Goal: Information Seeking & Learning: Learn about a topic

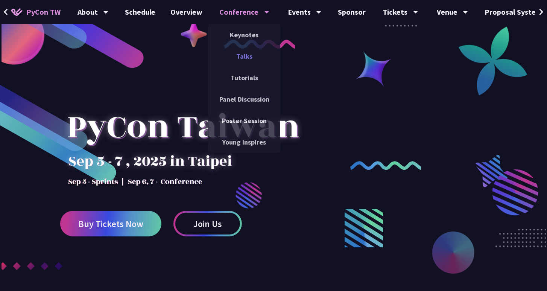
click at [237, 55] on link "Talks" at bounding box center [244, 56] width 72 height 18
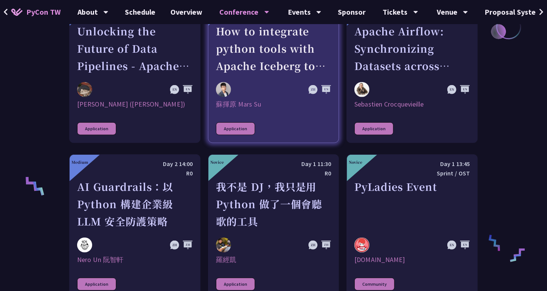
scroll to position [289, 0]
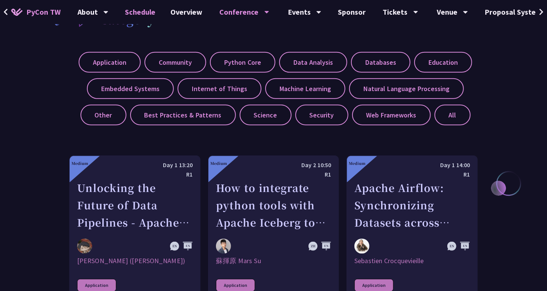
click at [150, 17] on link "Schedule" at bounding box center [140, 12] width 45 height 24
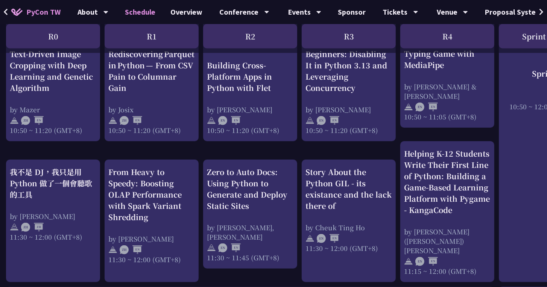
scroll to position [347, 0]
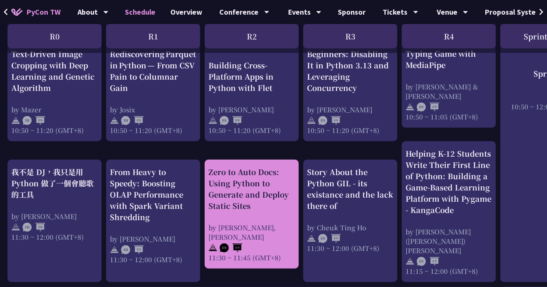
click at [235, 244] on img at bounding box center [231, 248] width 23 height 9
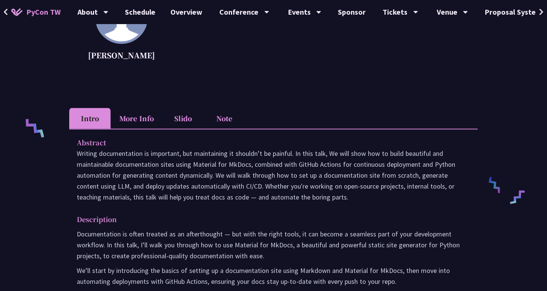
scroll to position [233, 0]
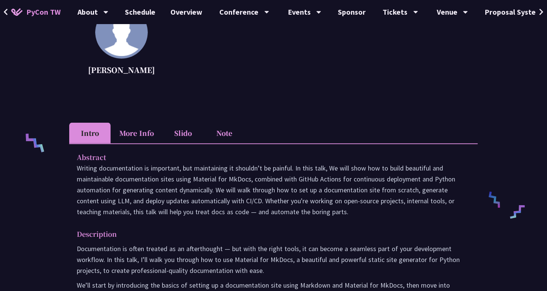
click at [150, 135] on li "More Info" at bounding box center [137, 133] width 52 height 21
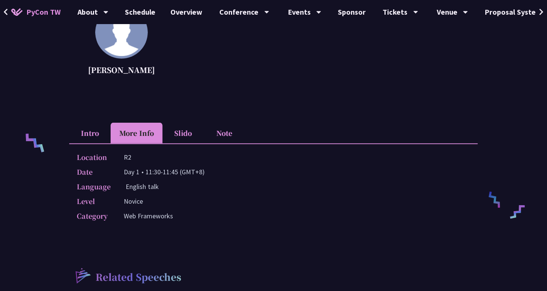
click at [185, 133] on li "Slido" at bounding box center [182, 133] width 41 height 21
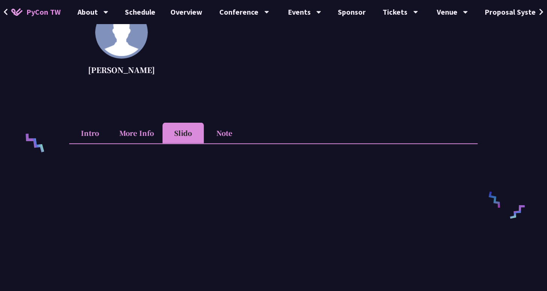
click at [224, 130] on li "Note" at bounding box center [224, 133] width 41 height 21
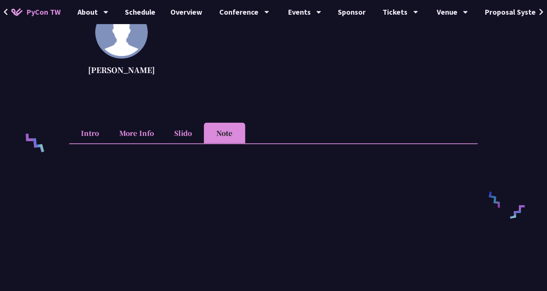
click at [192, 132] on li "Slido" at bounding box center [182, 133] width 41 height 21
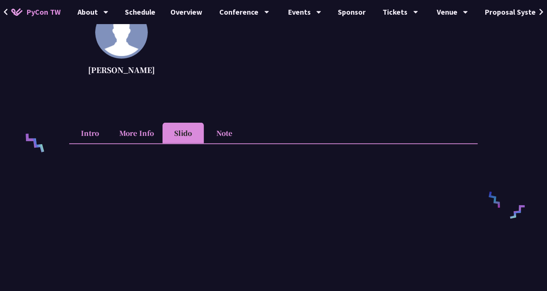
click at [149, 136] on li "More Info" at bounding box center [137, 133] width 52 height 21
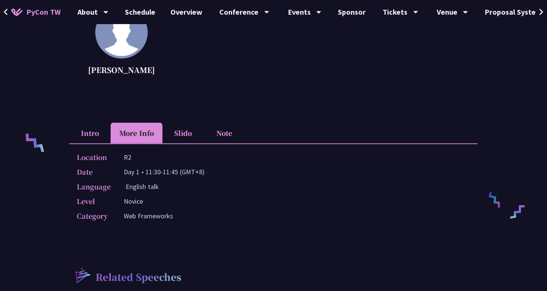
click at [281, 197] on div "Level [GEOGRAPHIC_DATA]" at bounding box center [272, 201] width 390 height 11
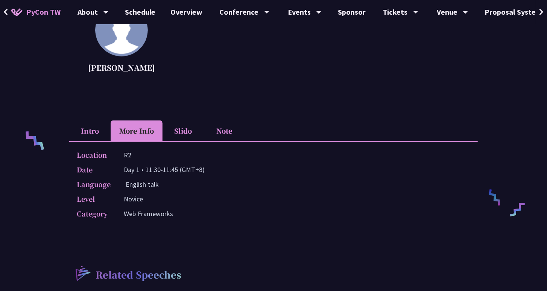
scroll to position [243, 0]
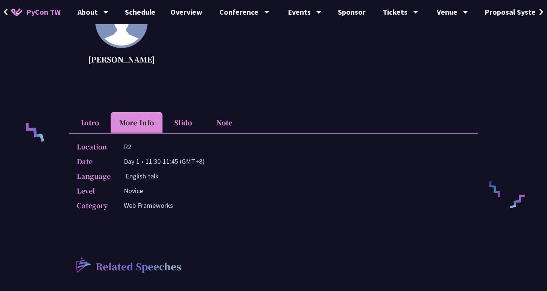
drag, startPoint x: 175, startPoint y: 161, endPoint x: 230, endPoint y: 164, distance: 55.3
click at [189, 160] on p "Day 1 • 11:30-11:45 (GMT+8)" at bounding box center [164, 161] width 81 height 11
click at [231, 165] on div "Date Day 1 • 11:30-11:45 (GMT+8)" at bounding box center [272, 161] width 390 height 11
click at [107, 123] on li "Intro" at bounding box center [89, 122] width 41 height 21
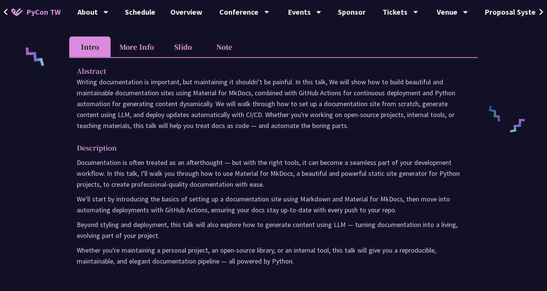
scroll to position [320, 0]
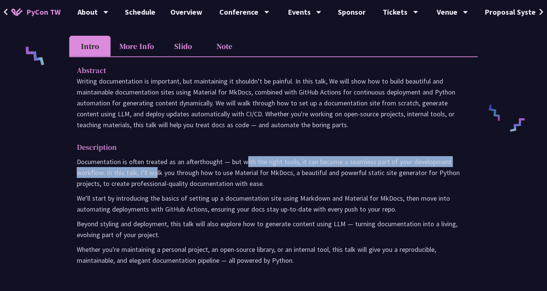
drag, startPoint x: 266, startPoint y: 161, endPoint x: 154, endPoint y: 177, distance: 113.6
click at [154, 177] on p "Documentation is often treated as an afterthought — but with the right tools, i…" at bounding box center [273, 172] width 393 height 33
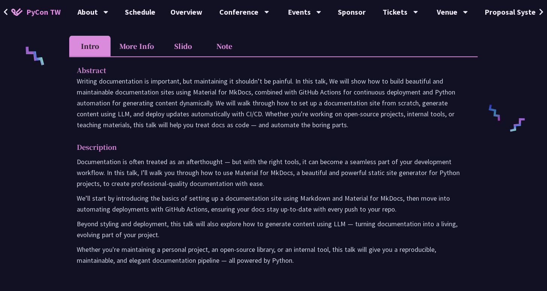
click at [283, 196] on p "We’ll start by introducing the basics of setting up a documentation site using …" at bounding box center [273, 203] width 393 height 22
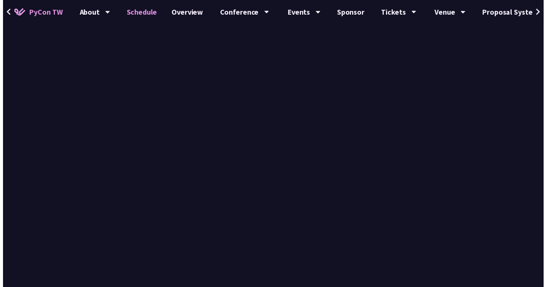
scroll to position [347, 0]
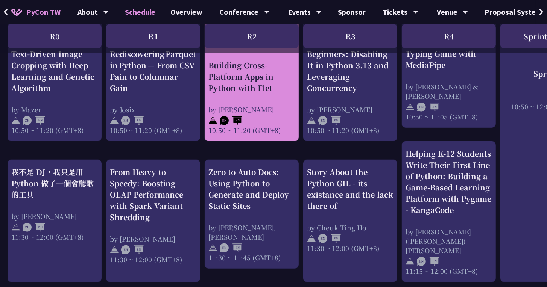
click at [232, 92] on div "Building Cross-Platform Apps in Python with Flet" at bounding box center [251, 77] width 86 height 34
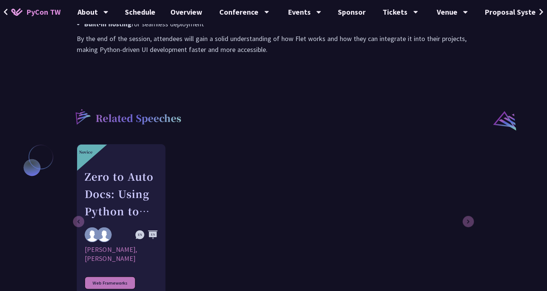
scroll to position [578, 0]
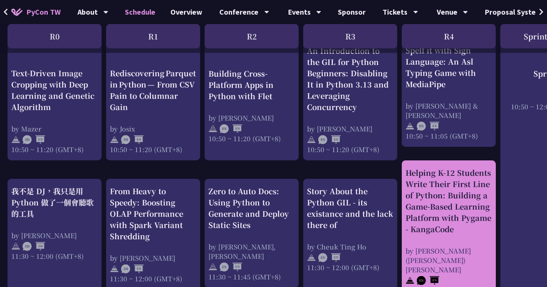
scroll to position [294, 0]
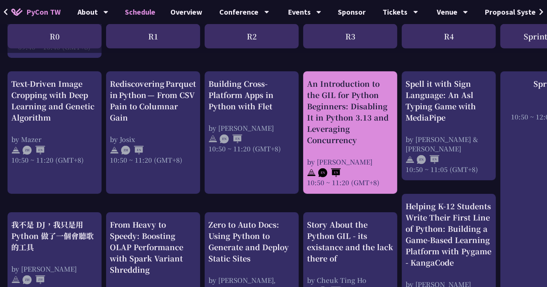
click at [361, 131] on div "An Introduction to the GIL for Python Beginners: Disabling It in Python 3.13 an…" at bounding box center [350, 112] width 86 height 68
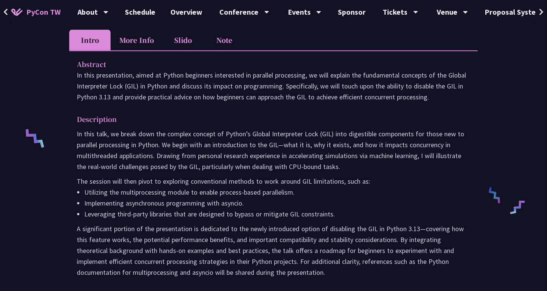
scroll to position [238, 0]
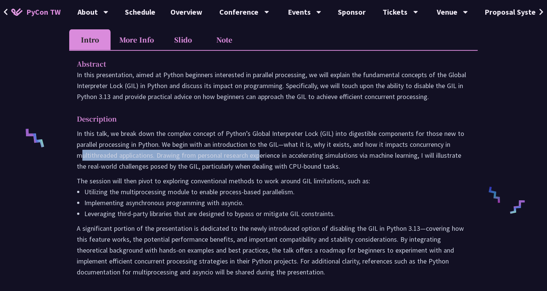
drag, startPoint x: 86, startPoint y: 156, endPoint x: 339, endPoint y: 155, distance: 253.0
click at [298, 156] on p "In this talk, we break down the complex concept of Python’s Global Interpreter …" at bounding box center [273, 150] width 393 height 44
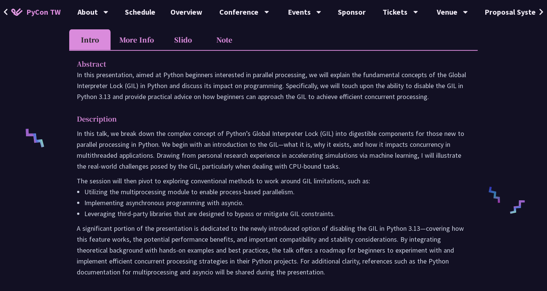
click at [342, 154] on p "In this talk, we break down the complex concept of Python’s Global Interpreter …" at bounding box center [273, 150] width 393 height 44
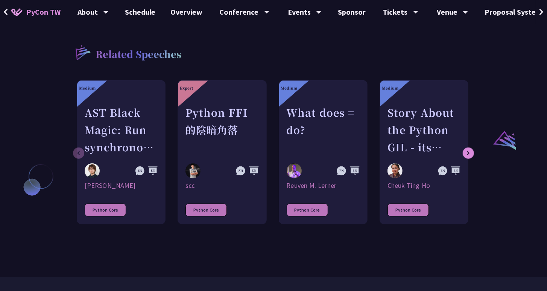
scroll to position [536, 0]
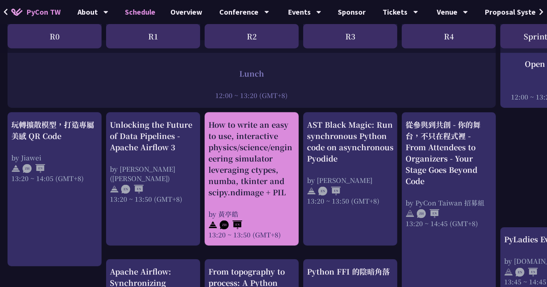
scroll to position [599, 0]
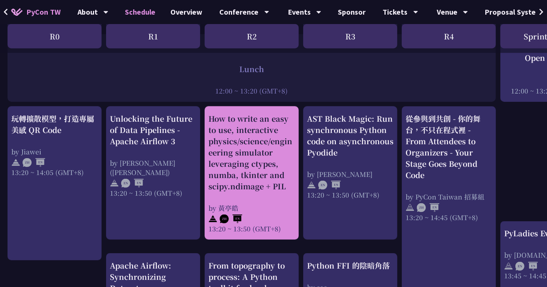
click at [272, 197] on div "How to write an easy to use, interactive physics/science/engineering simulator …" at bounding box center [251, 173] width 86 height 120
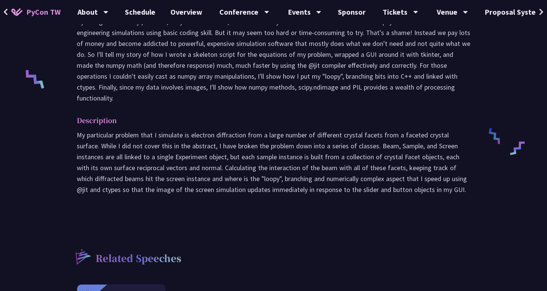
scroll to position [227, 0]
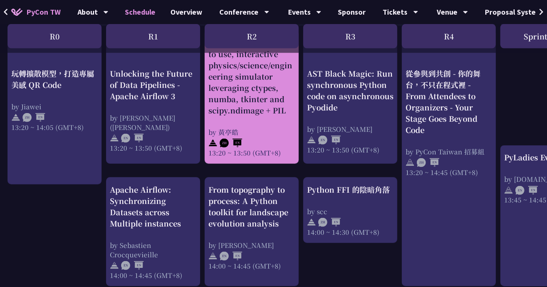
scroll to position [675, 0]
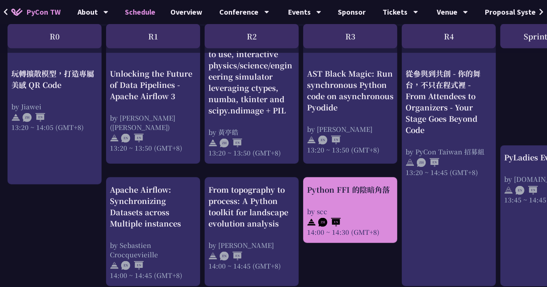
click at [376, 194] on div "Python FFI 的陰暗角落 by scc 14:00 ~ 14:30 (GMT+8)" at bounding box center [350, 210] width 86 height 53
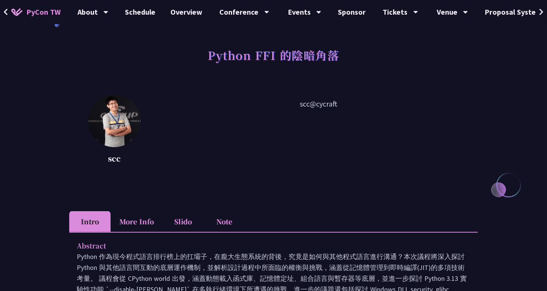
scroll to position [109, 0]
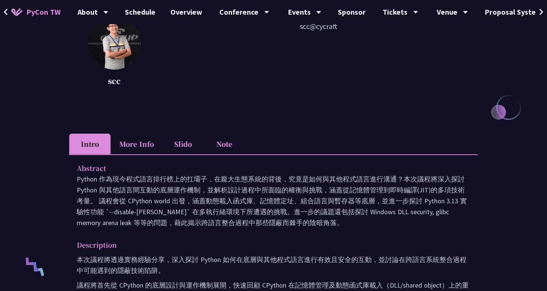
drag, startPoint x: 336, startPoint y: 186, endPoint x: 432, endPoint y: 220, distance: 102.0
click at [433, 220] on p "Python 作為現今程式語言排行榜上的扛壩子，在龐大生態系統的背後，究竟是如何與其他程式語言進行溝通？本次議程將深入探討 Python 與其他語言間互動的底…" at bounding box center [273, 200] width 393 height 55
click at [423, 221] on p "Python 作為現今程式語言排行榜上的扛壩子，在龐大生態系統的背後，究竟是如何與其他程式語言進行溝通？本次議程將深入探討 Python 與其他語言間互動的底…" at bounding box center [273, 200] width 393 height 55
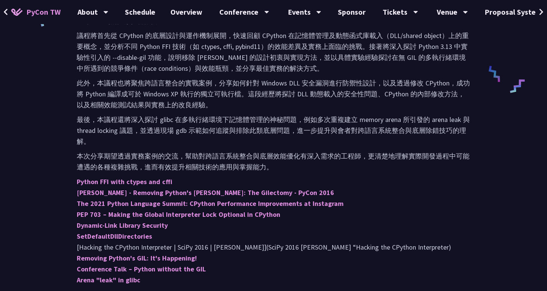
scroll to position [375, 0]
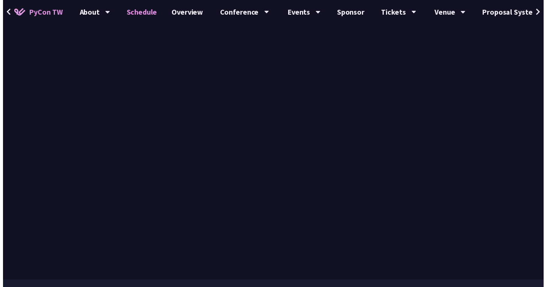
scroll to position [675, 0]
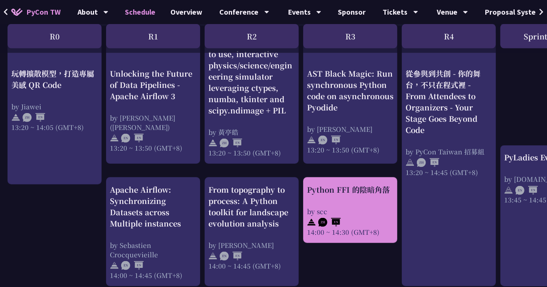
click at [365, 194] on div "Python FFI 的陰暗角落 by scc 14:00 ~ 14:30 (GMT+8)" at bounding box center [350, 210] width 86 height 53
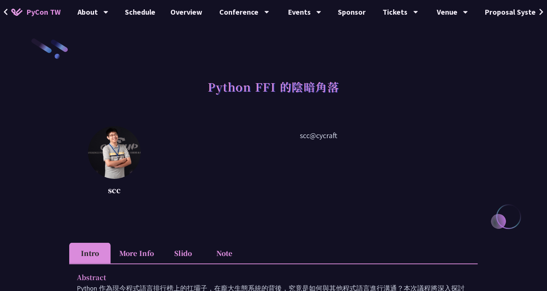
click at [131, 256] on li "More Info" at bounding box center [137, 253] width 52 height 21
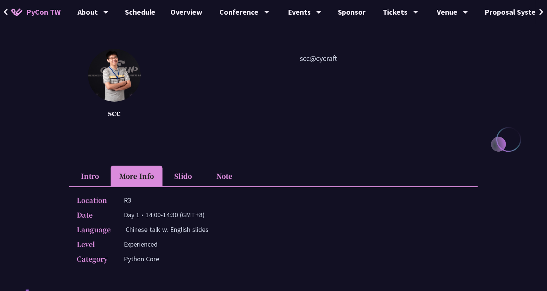
scroll to position [118, 0]
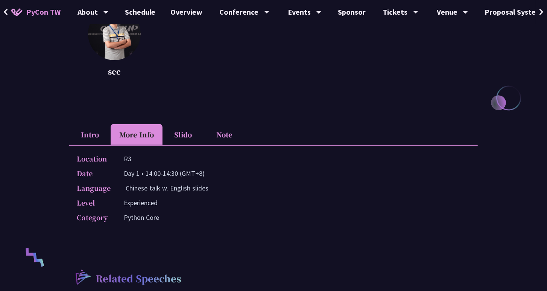
click at [191, 133] on li "Slido" at bounding box center [182, 134] width 41 height 21
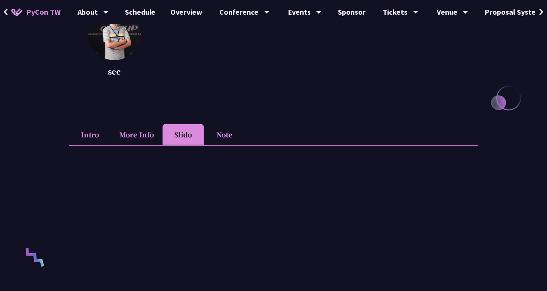
click at [146, 138] on li "More Info" at bounding box center [137, 134] width 52 height 21
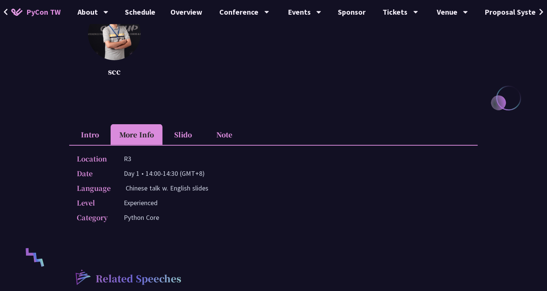
drag, startPoint x: 124, startPoint y: 153, endPoint x: 202, endPoint y: 200, distance: 90.9
click at [183, 182] on div "Location R3 Date Day 1 • 14:00-14:30 (GMT+8) Language Chinese talk w. English s…" at bounding box center [273, 189] width 408 height 89
click at [202, 200] on div "Level Experienced" at bounding box center [272, 202] width 390 height 11
click at [192, 131] on li "Slido" at bounding box center [182, 134] width 41 height 21
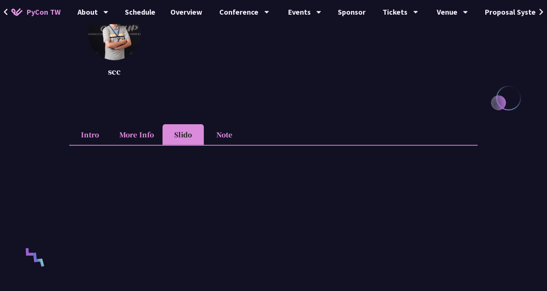
click at [217, 128] on li "Note" at bounding box center [224, 134] width 41 height 21
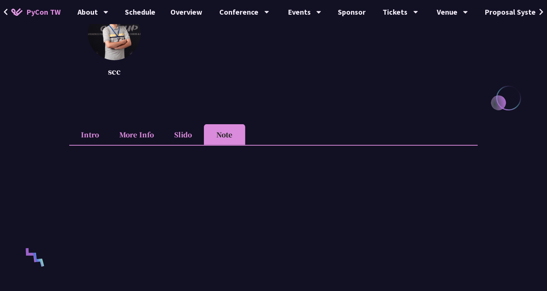
click at [120, 131] on li "More Info" at bounding box center [137, 134] width 52 height 21
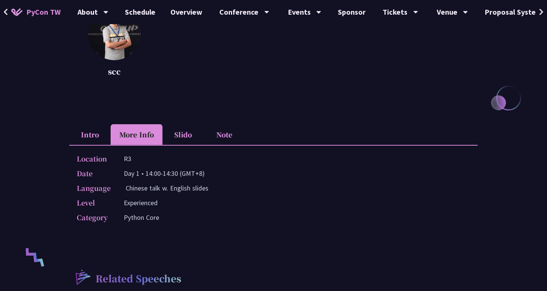
click at [83, 138] on li "Intro" at bounding box center [89, 134] width 41 height 21
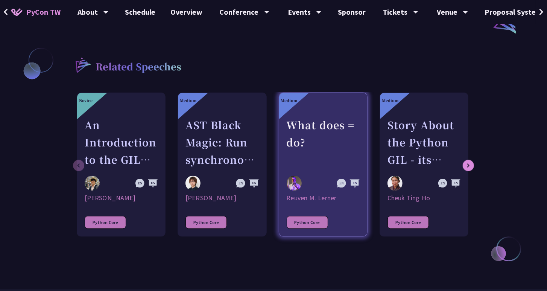
scroll to position [596, 0]
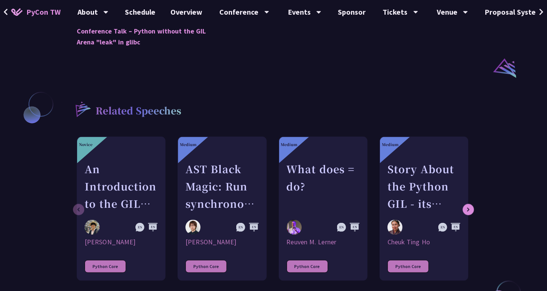
click at [303, 97] on div "Related Speeches Novice An Introduction to the GIL for Python Beginners: Disabl…" at bounding box center [273, 169] width 408 height 177
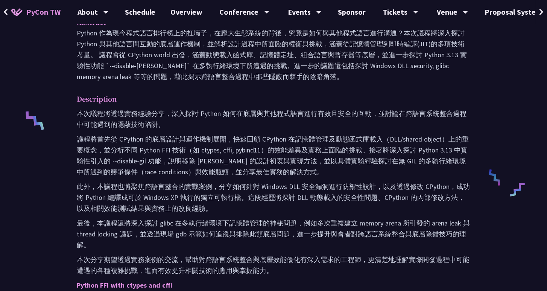
scroll to position [174, 0]
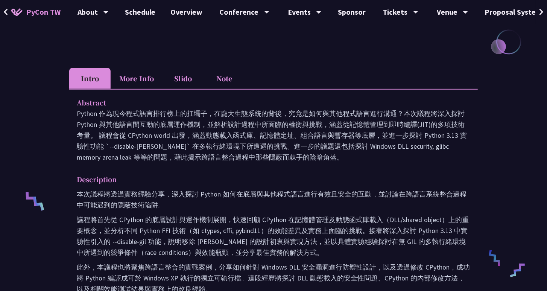
click at [22, 17] on link "PyCon TW" at bounding box center [36, 12] width 64 height 19
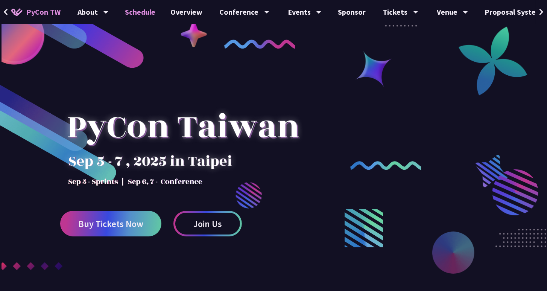
click at [144, 11] on link "Schedule" at bounding box center [140, 12] width 45 height 24
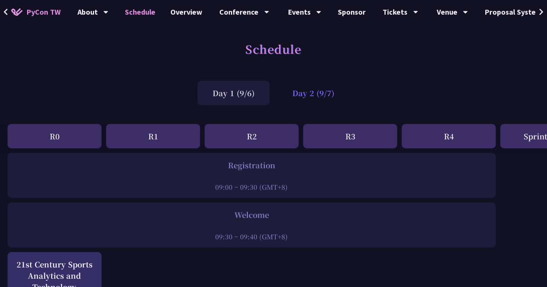
click at [326, 99] on div "Day 2 (9/7)" at bounding box center [313, 93] width 72 height 24
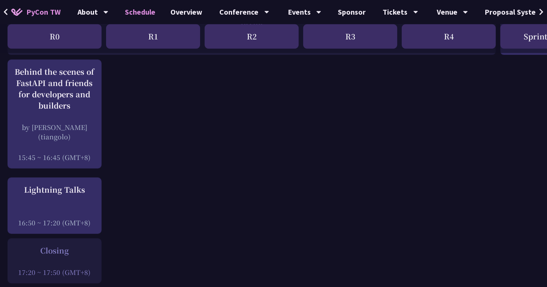
scroll to position [978, 0]
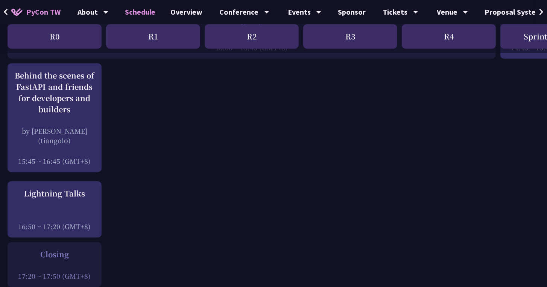
drag, startPoint x: 265, startPoint y: 287, endPoint x: 365, endPoint y: 277, distance: 100.9
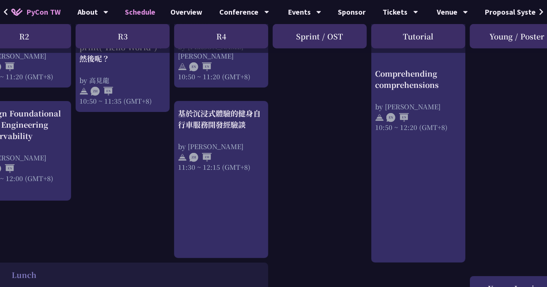
scroll to position [376, 227]
